Goal: Information Seeking & Learning: Check status

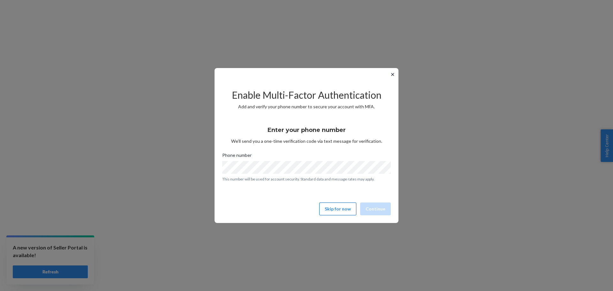
click at [340, 209] on button "Skip for now" at bounding box center [337, 209] width 37 height 13
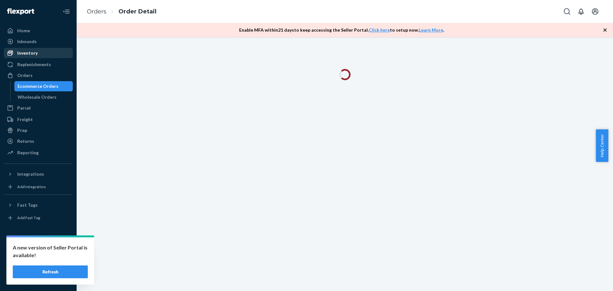
click at [23, 53] on div "Inventory" at bounding box center [27, 53] width 20 height 6
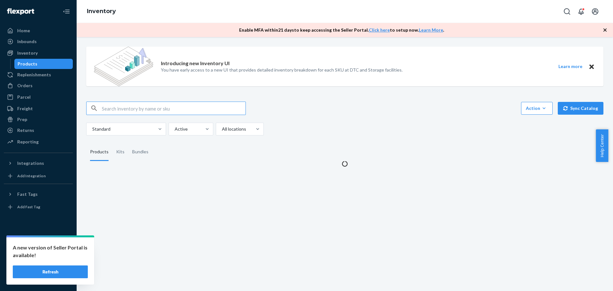
click at [166, 112] on input "text" at bounding box center [174, 108] width 144 height 13
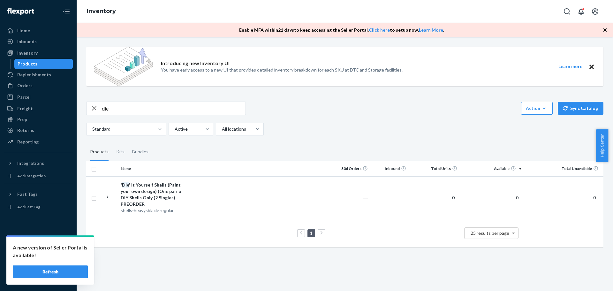
click at [138, 106] on input "die" at bounding box center [174, 108] width 144 height 13
type input "triv"
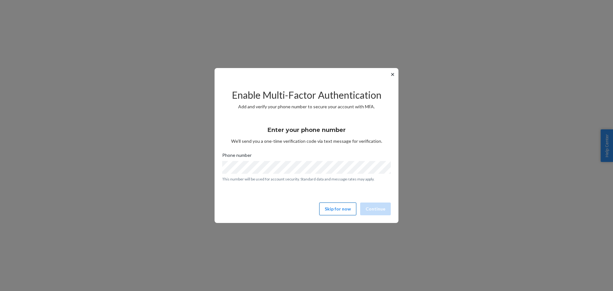
click at [353, 207] on button "Skip for now" at bounding box center [337, 209] width 37 height 13
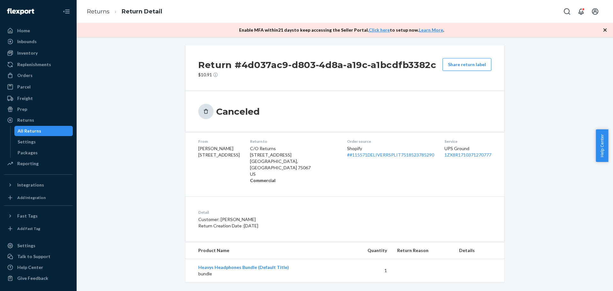
scroll to position [2, 0]
